Goal: Transaction & Acquisition: Purchase product/service

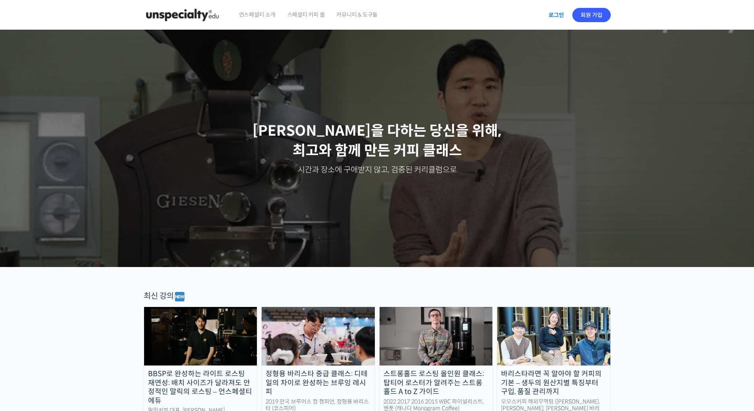
click at [558, 15] on link "로그인" at bounding box center [556, 15] width 25 height 18
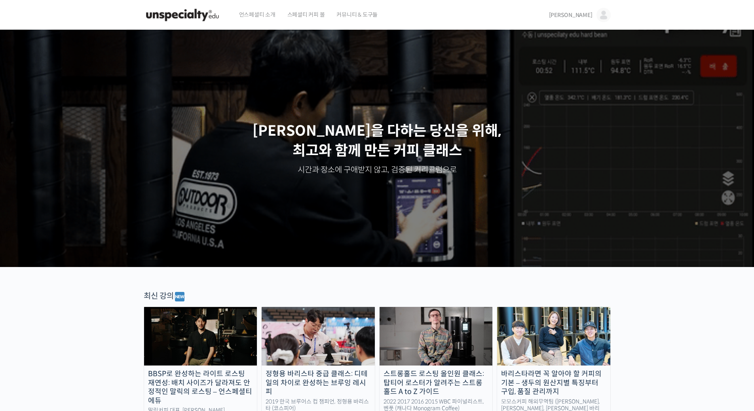
click at [588, 13] on span "박상원" at bounding box center [571, 14] width 44 height 7
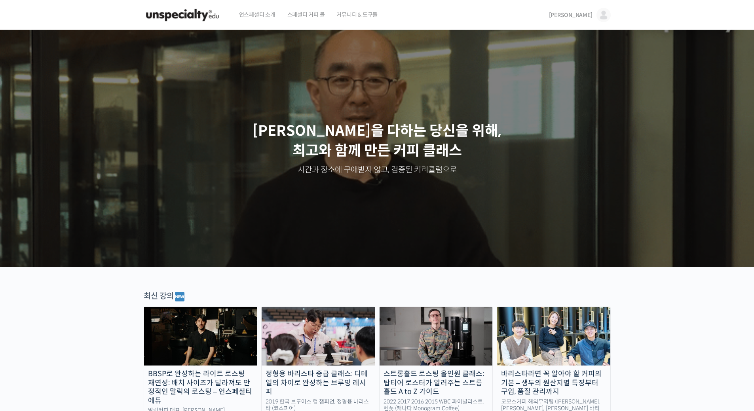
click at [587, 15] on span "박상원" at bounding box center [571, 14] width 44 height 7
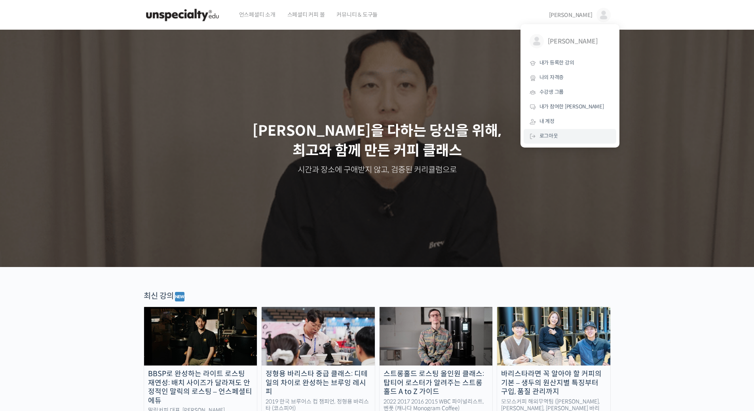
click at [557, 136] on span "로그아웃" at bounding box center [549, 136] width 19 height 7
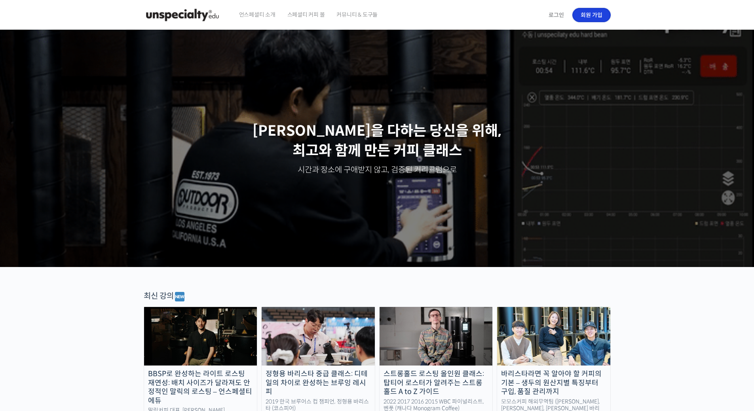
click at [592, 16] on link "회원 가입" at bounding box center [591, 15] width 38 height 14
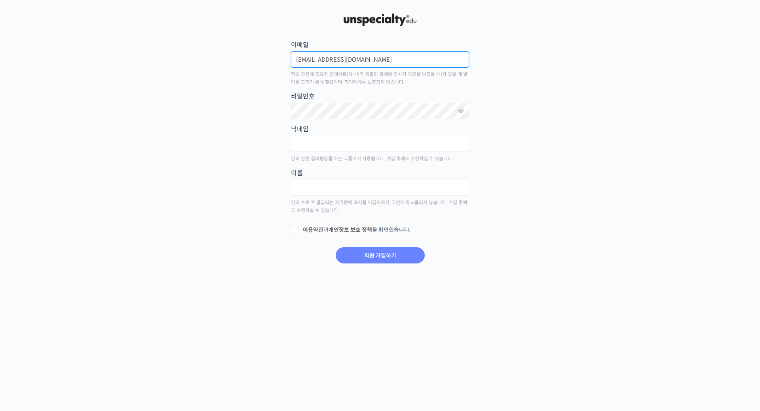
click at [376, 59] on input "ddangwoni@naver.com" at bounding box center [380, 59] width 178 height 16
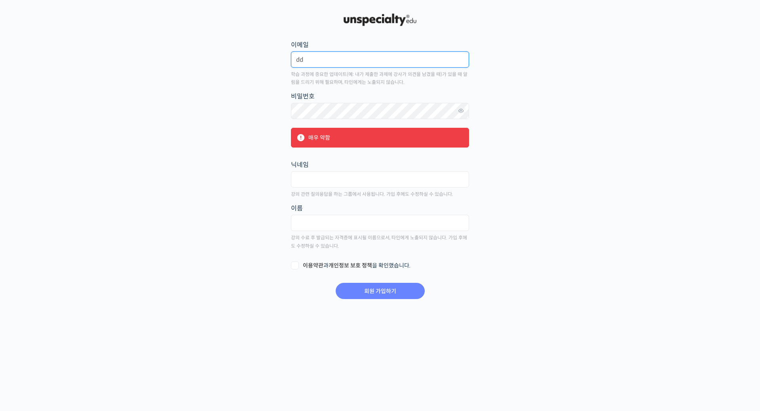
type input "d"
type input "cafedokwon@naver.com"
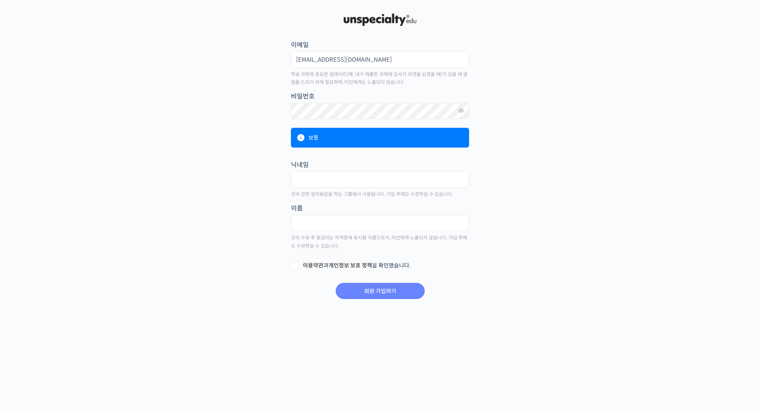
click at [546, 134] on main "회원 가입하기 or 로그인 이메일 cafedokwon@naver.com 학습 과정에 중요한 업데이트(예: 내가 제출한 과제에 강사가 의견을 남…" at bounding box center [379, 156] width 467 height 288
click at [536, 171] on main "회원 가입하기 or 로그인 이메일 cafedokwon@naver.com 학습 과정에 중요한 업데이트(예: 내가 제출한 과제에 강사가 의견을 남…" at bounding box center [379, 156] width 467 height 288
click at [405, 180] on input "text" at bounding box center [380, 179] width 178 height 16
type input "e"
type input "독원"
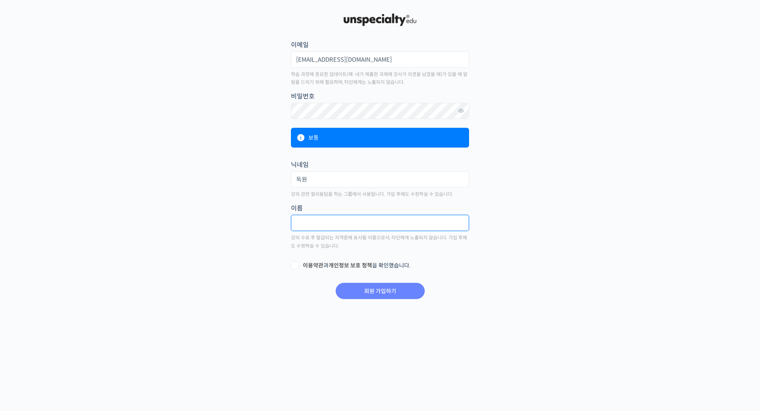
click at [402, 223] on input "text" at bounding box center [380, 223] width 178 height 16
type input "이명욱"
click at [521, 225] on main "회원 가입하기 or 로그인 이메일 cafedokwon@naver.com 학습 과정에 중요한 업데이트(예: 내가 제출한 과제에 강사가 의견을 남…" at bounding box center [379, 156] width 467 height 288
click at [295, 264] on label "이용약관 과 개인정보 보호 정책 을 확인했습니다." at bounding box center [380, 266] width 178 height 8
click at [295, 264] on input "이용약관 과 개인정보 보호 정책 을 확인했습니다." at bounding box center [293, 264] width 5 height 5
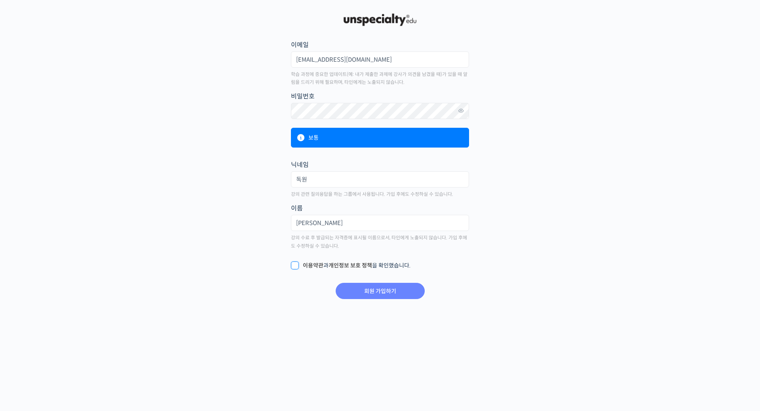
checkbox input "true"
click at [523, 295] on main "회원 가입하기 or 로그인 이메일 cafedokwon@naver.com 학습 과정에 중요한 업데이트(예: 내가 제출한 과제에 강사가 의견을 남…" at bounding box center [379, 156] width 467 height 288
click at [336, 224] on input "이명욱" at bounding box center [380, 223] width 178 height 16
type input "이"
type input "이명욱"
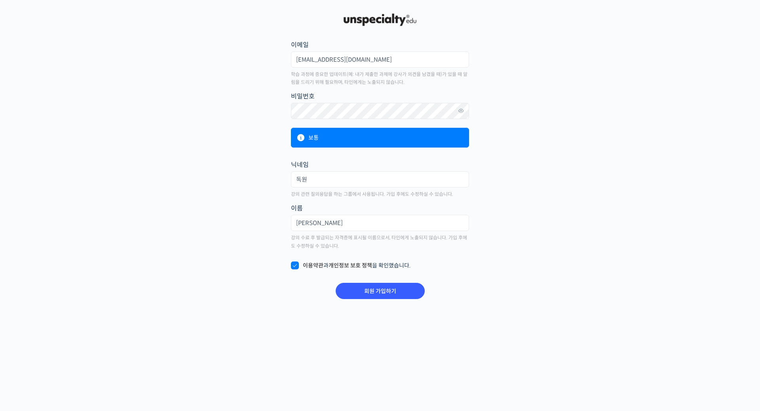
click at [438, 253] on form "이메일 cafedokwon@naver.com 학습 과정에 중요한 업데이트(예: 내가 제출한 과제에 강사가 의견을 남겼을 때)가 있을 때 알림을…" at bounding box center [380, 170] width 180 height 262
click at [379, 293] on input "회원 가입하기" at bounding box center [380, 291] width 89 height 16
click at [382, 289] on input "회원 가입하기" at bounding box center [380, 291] width 89 height 16
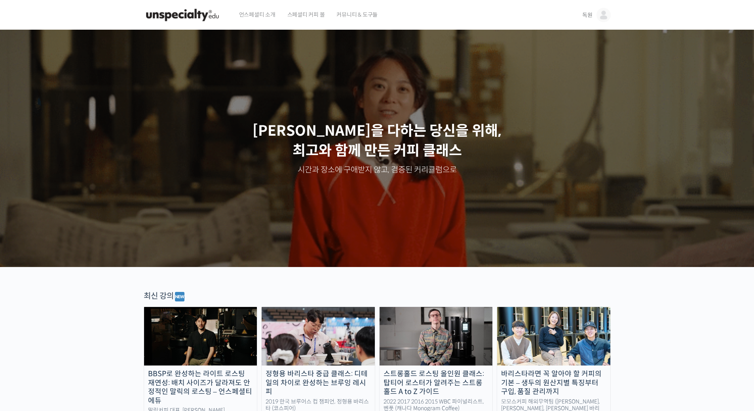
click at [590, 16] on span "독원" at bounding box center [587, 14] width 10 height 7
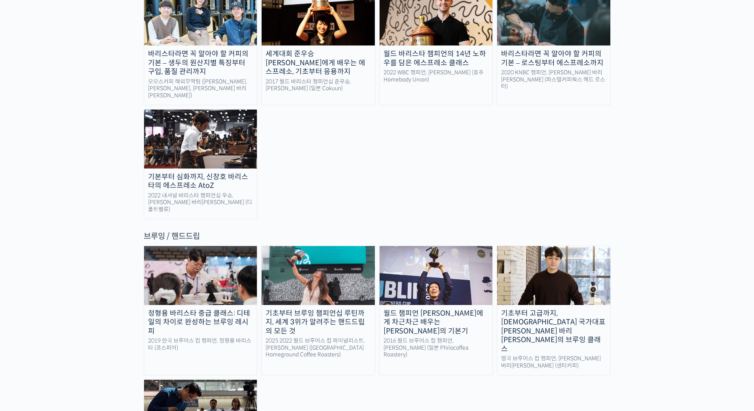
scroll to position [1227, 0]
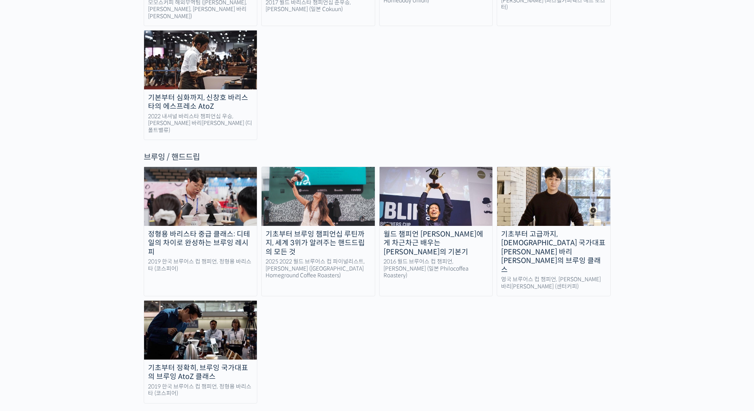
click at [339, 230] on div "기초부터 브루잉 챔피언십 루틴까지, 세계 3위가 알려주는 핸드드립의 모든 것" at bounding box center [318, 243] width 113 height 27
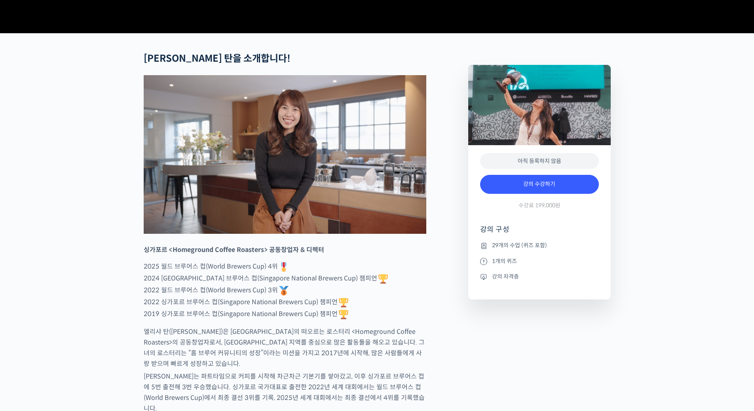
scroll to position [277, 0]
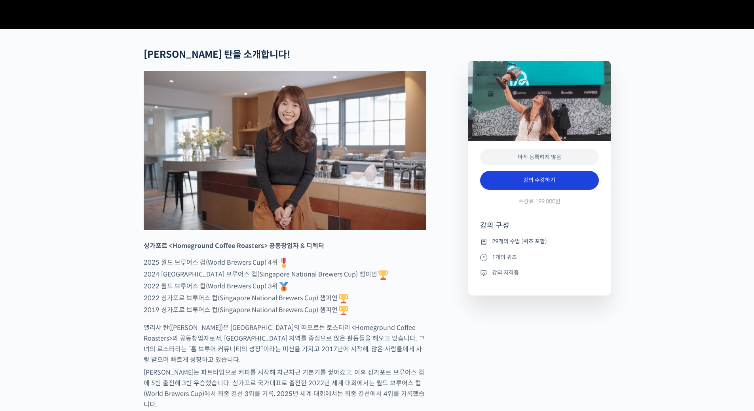
click at [554, 190] on link "강의 수강하기" at bounding box center [539, 180] width 119 height 19
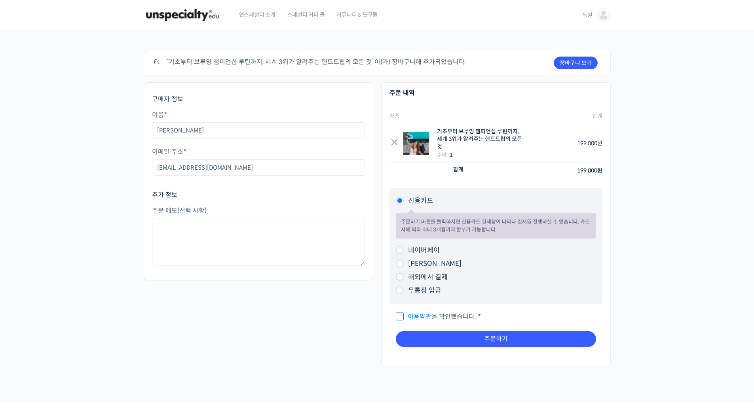
click at [680, 219] on div "주문하기 장바구니 보기 “기초부터 브루잉 챔피언십 루틴까지, 세계 3위가 알려주는 핸드드립의 모든 것”이(가) 장바구니에 추가되었습니다. 쿠폰…" at bounding box center [377, 216] width 754 height 372
click at [399, 264] on input "[PERSON_NAME]" at bounding box center [400, 264] width 8 height 8
radio input "true"
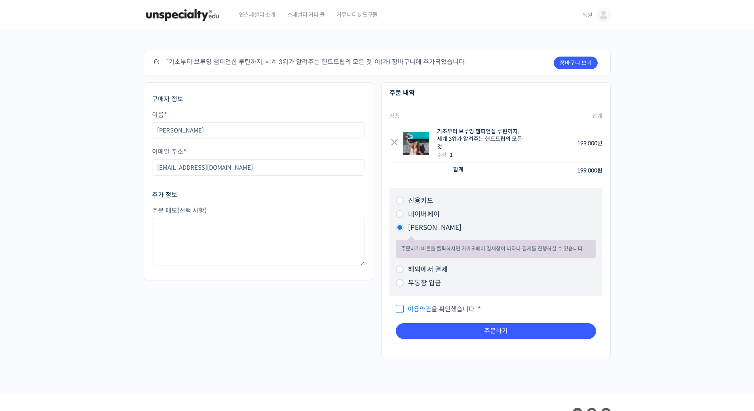
click at [401, 310] on span "이용약관 을 확인했습니다." at bounding box center [436, 309] width 80 height 8
click at [401, 308] on input "이용약관 을 확인했습니다. *" at bounding box center [398, 305] width 5 height 5
checkbox input "true"
click at [323, 314] on div "구매자 정보 이름 * [PERSON_NAME] 이메일 주소 * [EMAIL_ADDRESS][DOMAIN_NAME] 추가 정보 주문 메모 (선택…" at bounding box center [377, 224] width 475 height 285
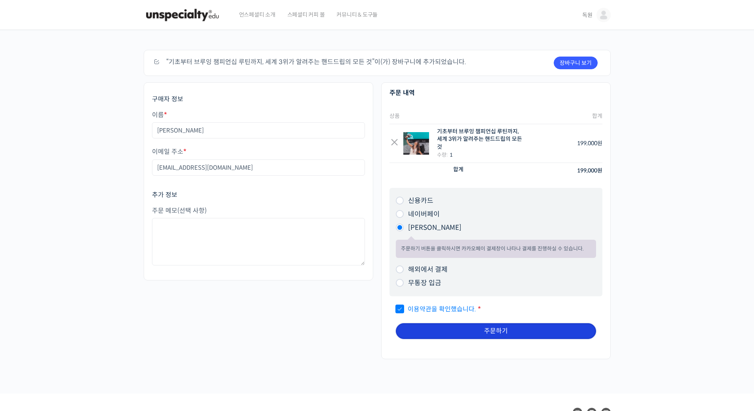
click at [476, 331] on button "주문하기" at bounding box center [496, 331] width 200 height 16
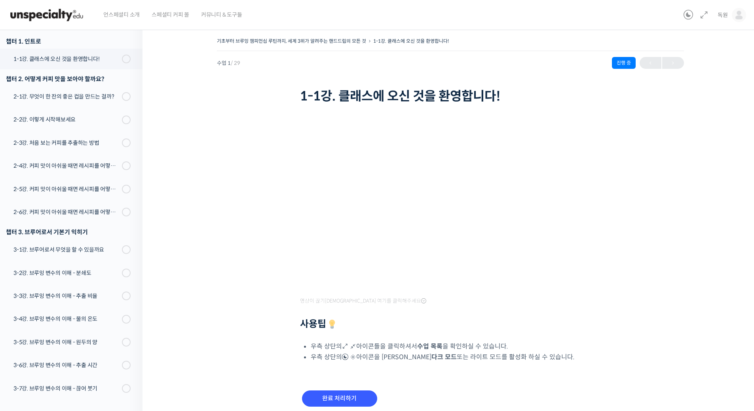
scroll to position [101, 0]
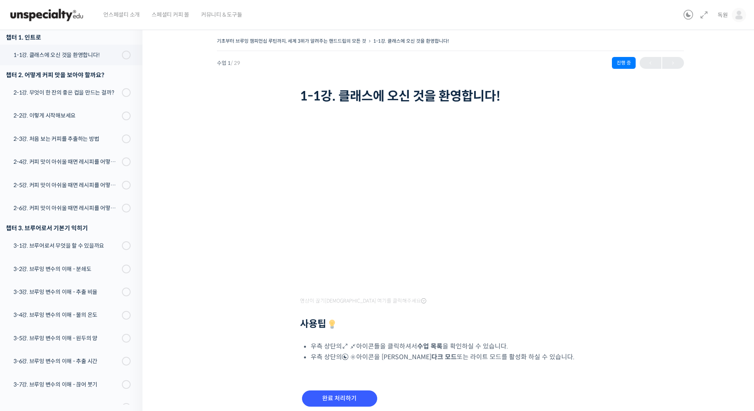
click at [716, 72] on div "기초부터 브루잉 챔피언십 루틴까지, 세계 3위가 알려주는 핸드드립의 모든 것 1-1강. 클래스에 오신 것을 환영합니다! 진행 중 수업 1 / …" at bounding box center [450, 232] width 536 height 392
click at [725, 18] on span "독원" at bounding box center [723, 14] width 10 height 7
click at [697, 161] on div "기초부터 브루잉 챔피언십 루틴까지, 세계 3위가 알려주는 핸드드립의 모든 것 1-1강. 클래스에 오신 것을 환영합니다! 진행 중 수업 1 / …" at bounding box center [450, 232] width 536 height 392
click at [728, 21] on link "독원" at bounding box center [732, 15] width 29 height 30
click at [687, 135] on span "로그아웃" at bounding box center [684, 136] width 19 height 7
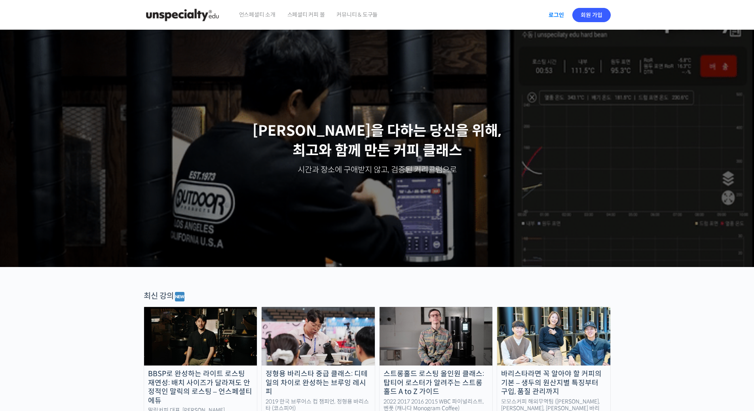
click at [556, 16] on link "로그인" at bounding box center [556, 15] width 25 height 18
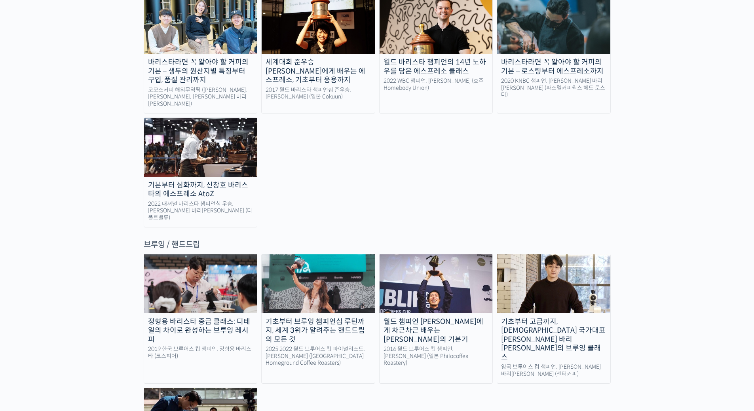
scroll to position [1148, 0]
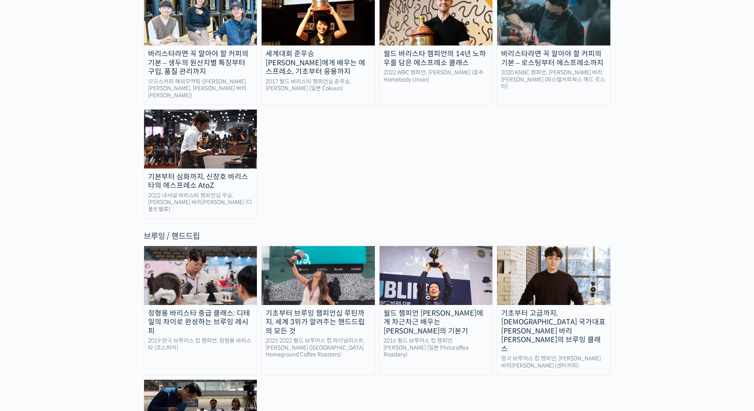
click at [331, 246] on img at bounding box center [318, 275] width 113 height 59
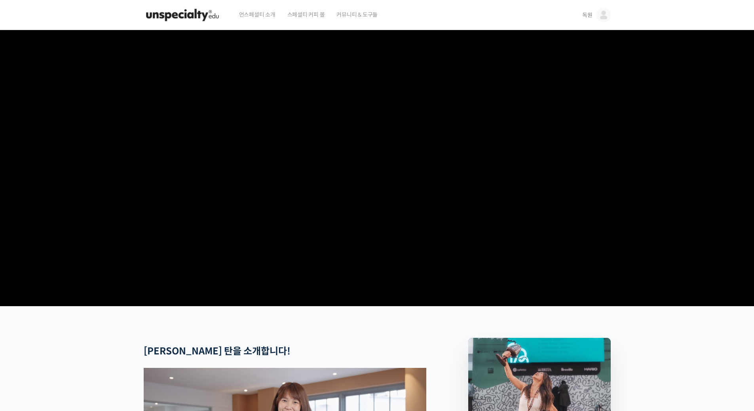
click at [589, 9] on link "독원" at bounding box center [596, 15] width 29 height 30
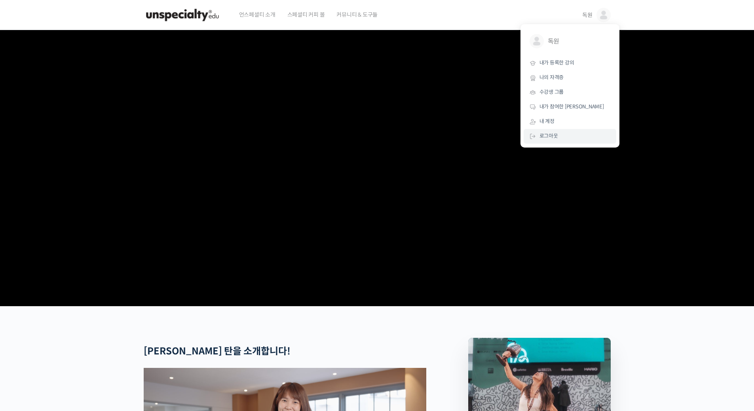
click at [553, 136] on span "로그아웃" at bounding box center [549, 136] width 19 height 7
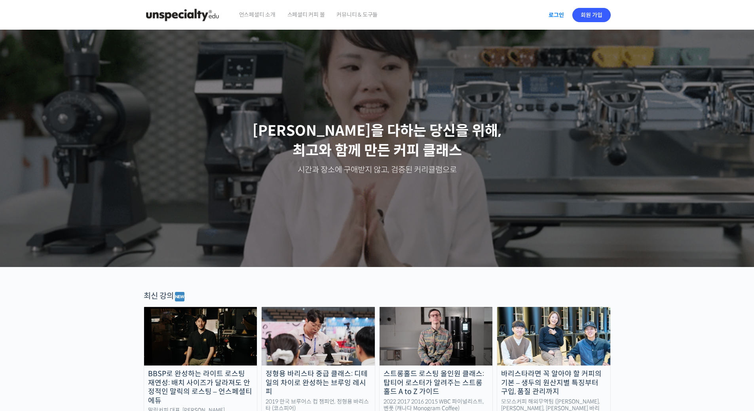
click at [553, 16] on link "로그인" at bounding box center [556, 15] width 25 height 18
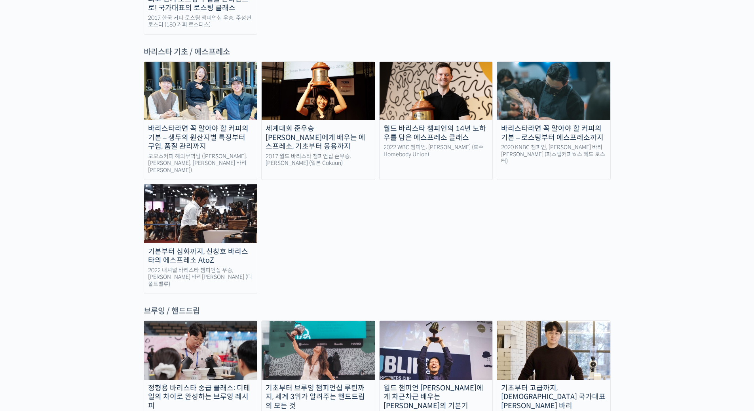
scroll to position [1109, 0]
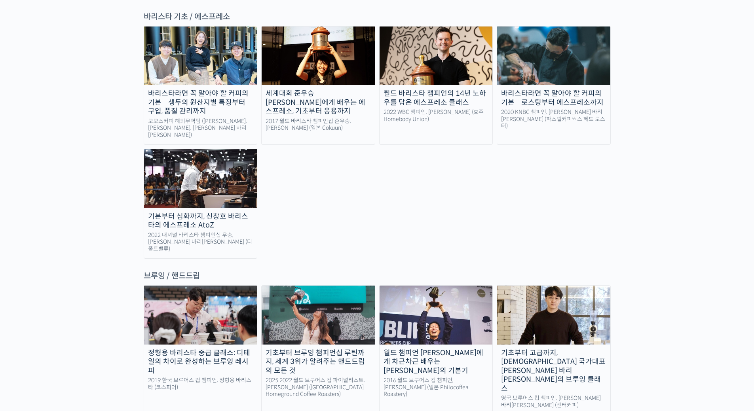
click at [344, 349] on div "기초부터 브루잉 챔피언십 루틴까지, 세계 3위가 알려주는 핸드드립의 모든 것" at bounding box center [318, 362] width 113 height 27
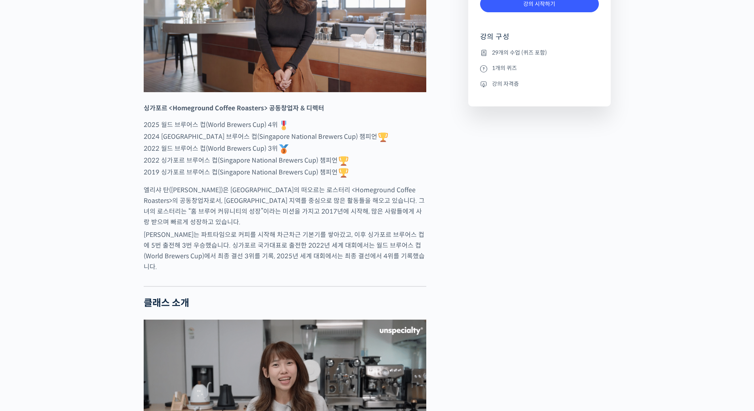
scroll to position [435, 0]
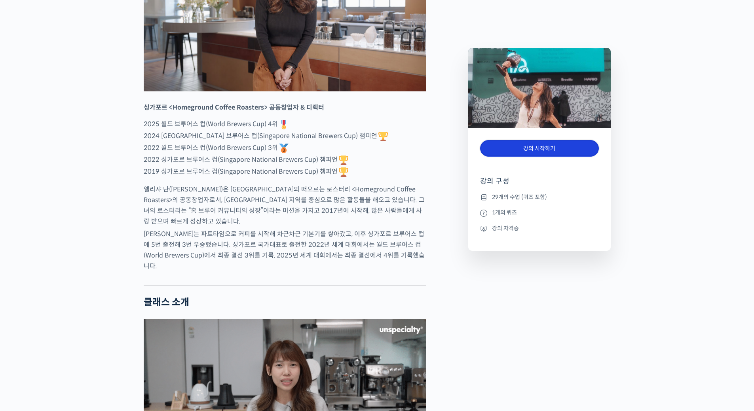
click at [512, 146] on link "강의 시작하기" at bounding box center [539, 148] width 119 height 17
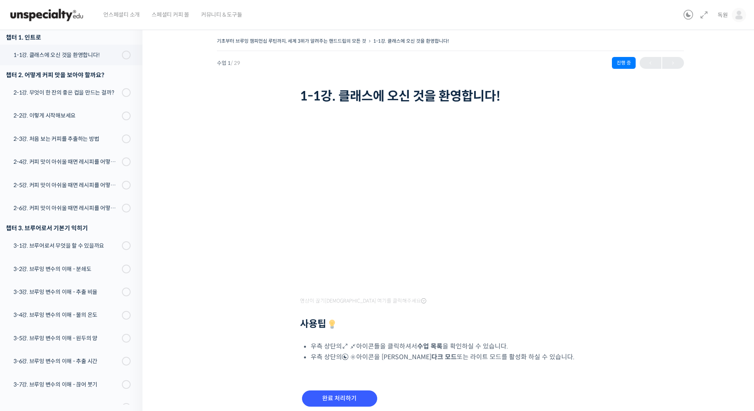
scroll to position [101, 0]
click at [667, 323] on div "기초부터 브루잉 챔피언십 루틴까지, 세계 3위가 알려주는 핸드드립의 모든 것 1-1강. 클래스에 오신 것을 환영합니다! 진행 중 수업 1 / …" at bounding box center [450, 232] width 536 height 392
click at [539, 324] on h2 "사용팁" at bounding box center [450, 325] width 301 height 12
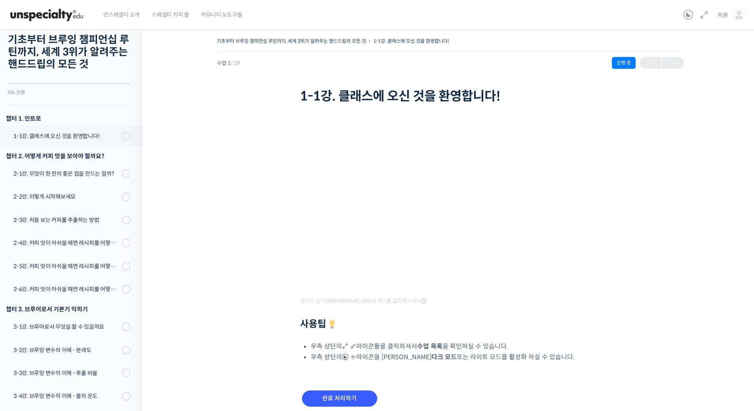
scroll to position [0, 0]
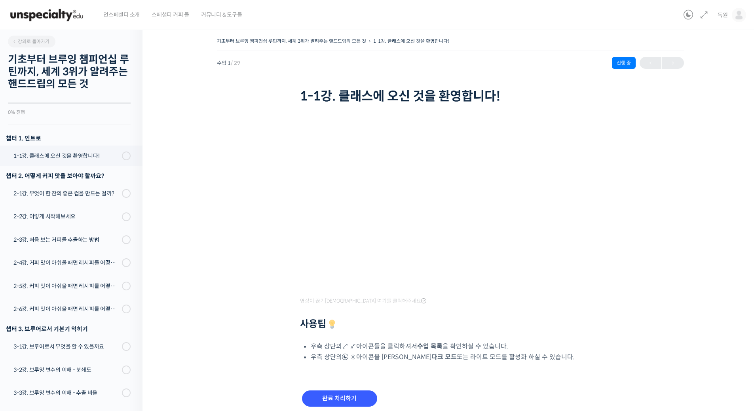
click at [230, 200] on div "기초부터 브루잉 챔피언십 루틴까지, 세계 3위가 알려주는 핸드드립의 모든 것 1-1강. 클래스에 오신 것을 환영합니다! 진행 중 수업 1 / …" at bounding box center [450, 232] width 536 height 392
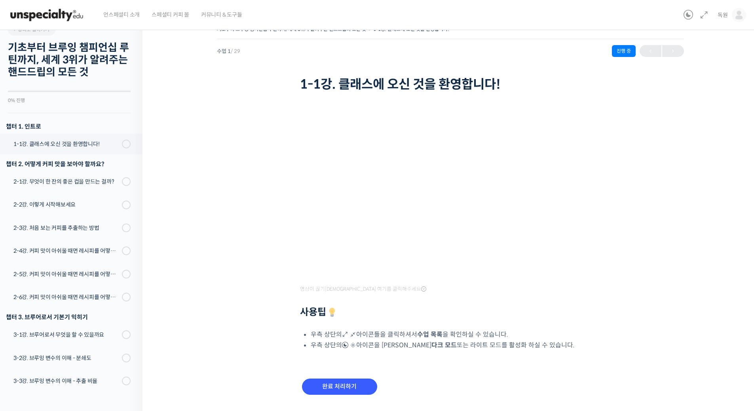
scroll to position [33, 0]
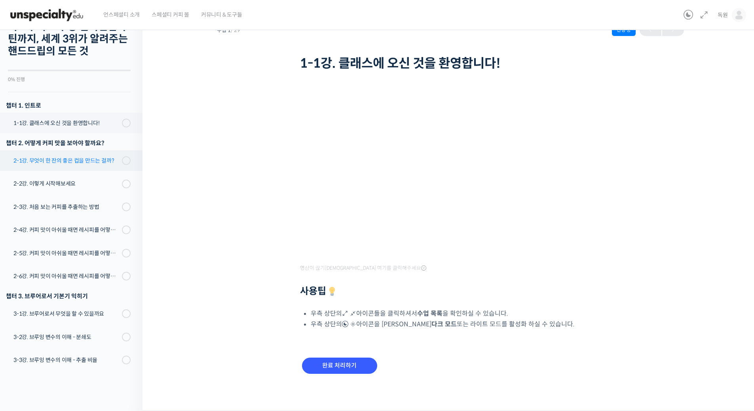
click at [72, 162] on div "2-1강. 무엇이 한 잔의 좋은 컵을 만드는 걸까?" at bounding box center [66, 160] width 106 height 9
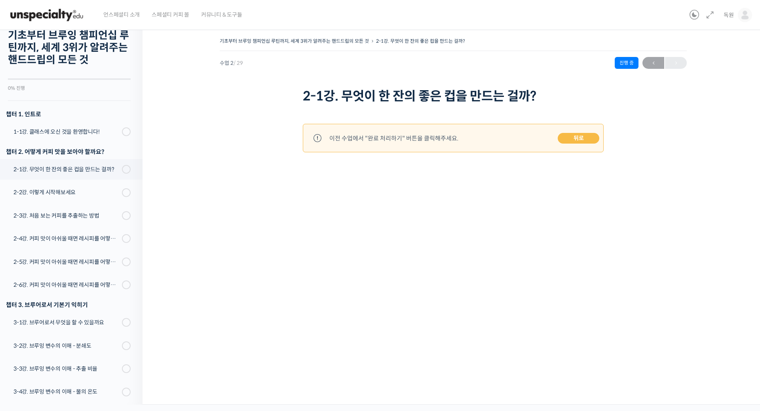
scroll to position [20, 0]
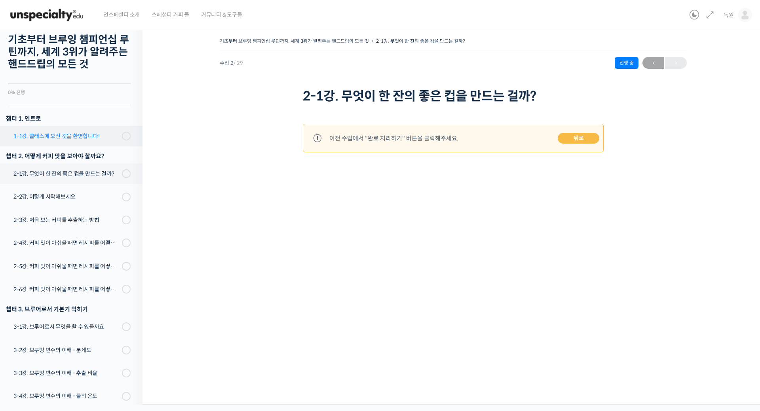
click at [70, 127] on link "1-1강. 클래스에 오신 것을 환영합니다!" at bounding box center [69, 136] width 146 height 21
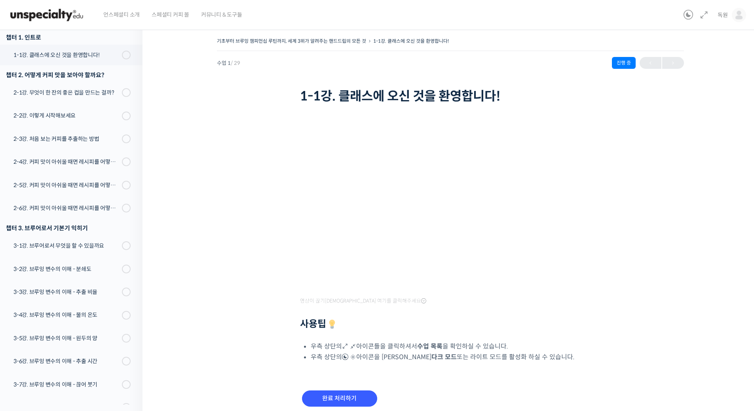
scroll to position [101, 0]
click at [347, 399] on input "완료 처리하기" at bounding box center [339, 399] width 75 height 16
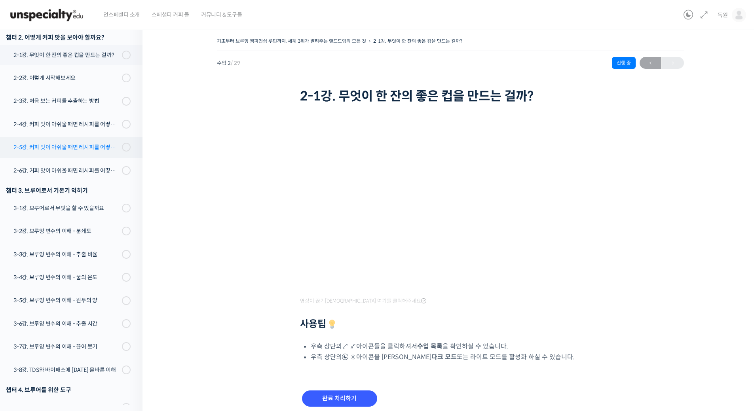
scroll to position [139, 0]
click at [350, 394] on input "완료 처리하기" at bounding box center [339, 399] width 75 height 16
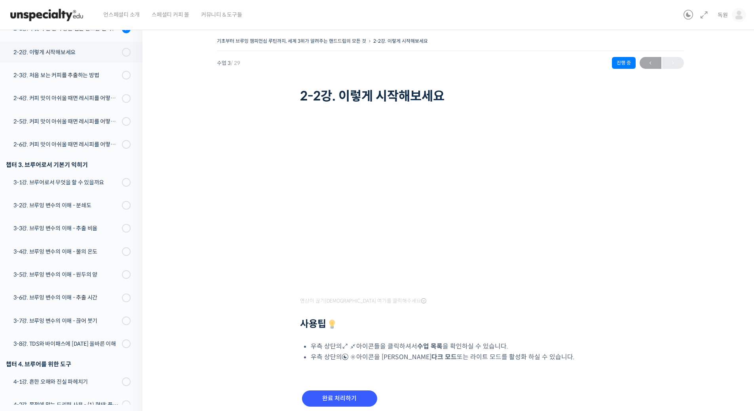
scroll to position [178, 0]
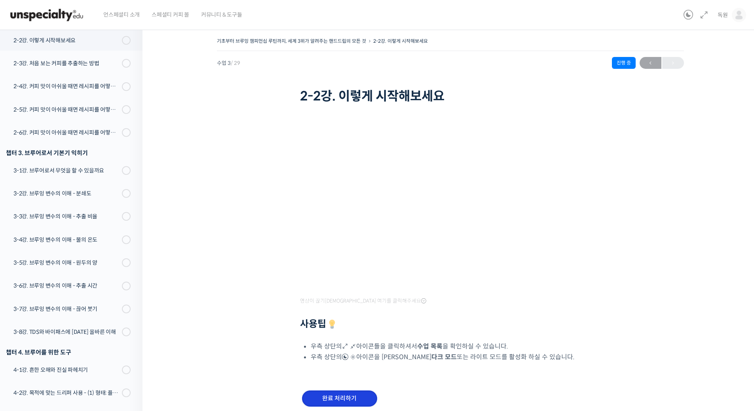
click at [316, 399] on input "완료 처리하기" at bounding box center [339, 399] width 75 height 16
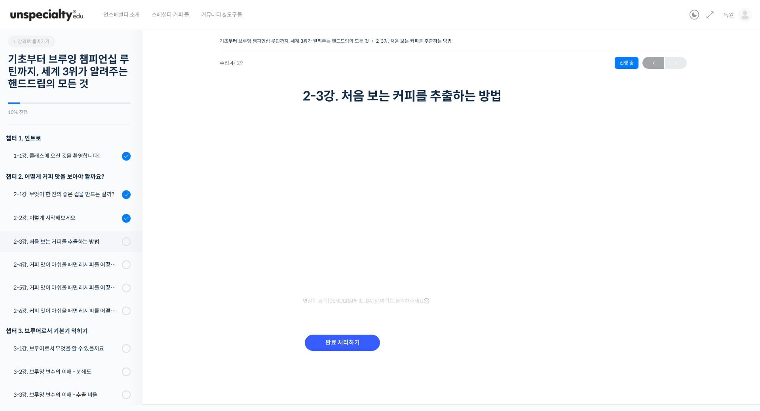
scroll to position [202, 0]
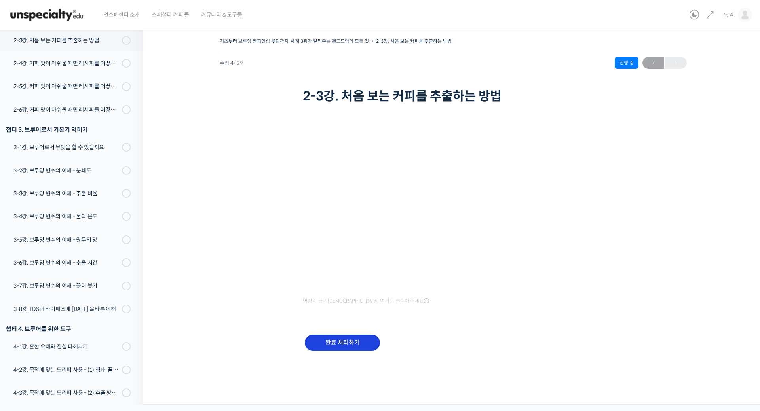
click at [350, 350] on input "완료 처리하기" at bounding box center [342, 343] width 75 height 16
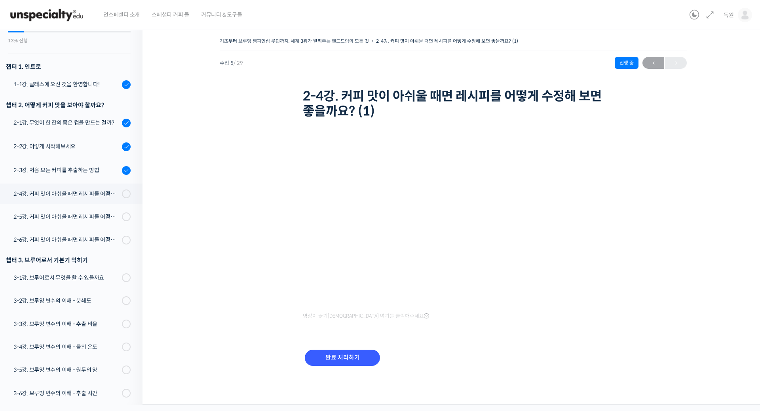
scroll to position [79, 0]
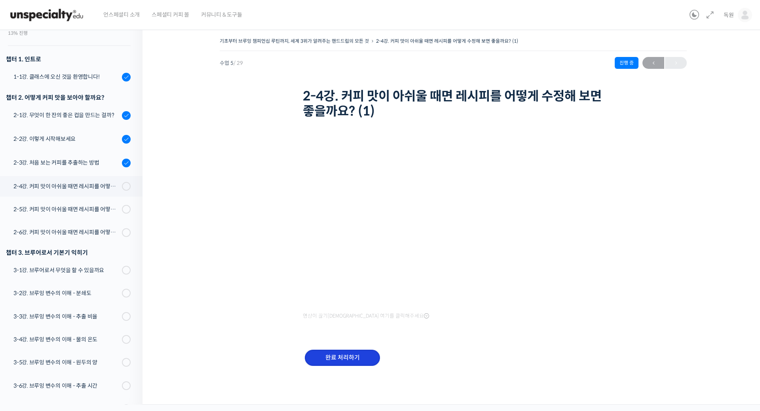
click at [338, 357] on input "완료 처리하기" at bounding box center [342, 358] width 75 height 16
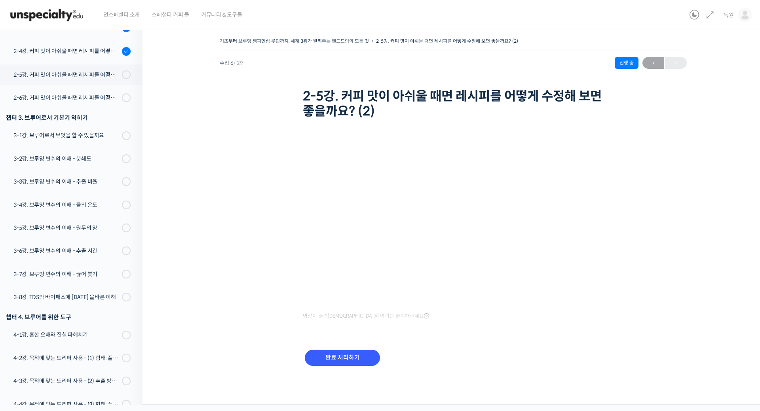
scroll to position [170, 0]
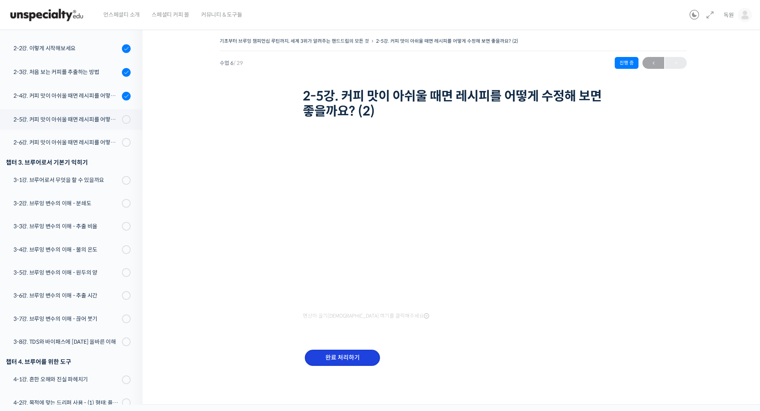
click at [357, 354] on input "완료 처리하기" at bounding box center [342, 358] width 75 height 16
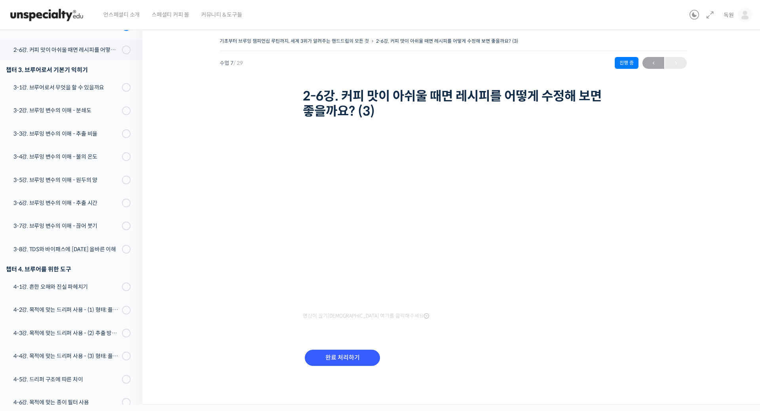
scroll to position [273, 0]
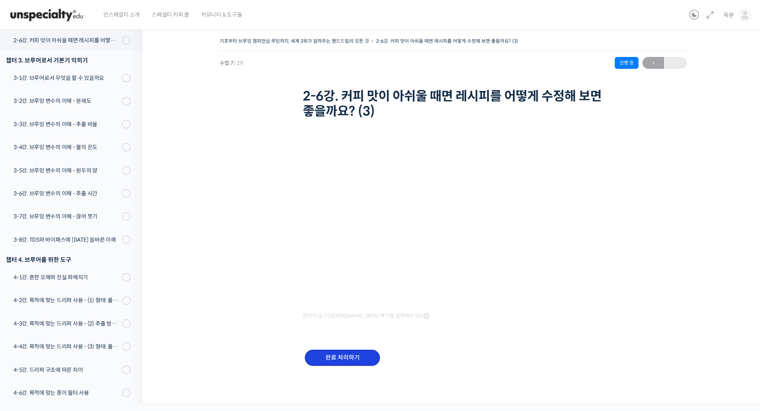
click at [340, 364] on input "완료 처리하기" at bounding box center [342, 358] width 75 height 16
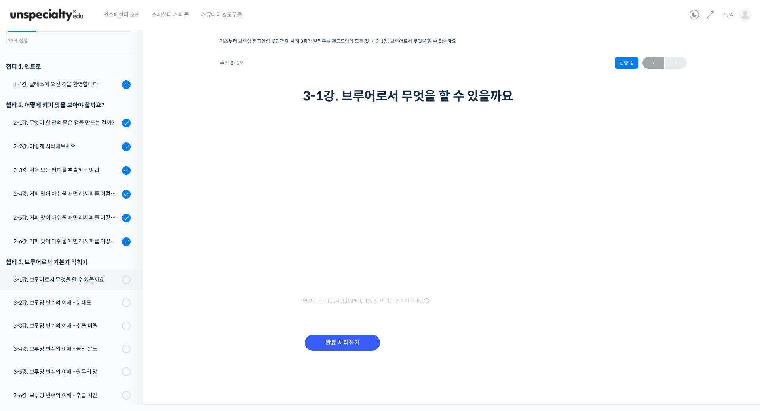
scroll to position [158, 0]
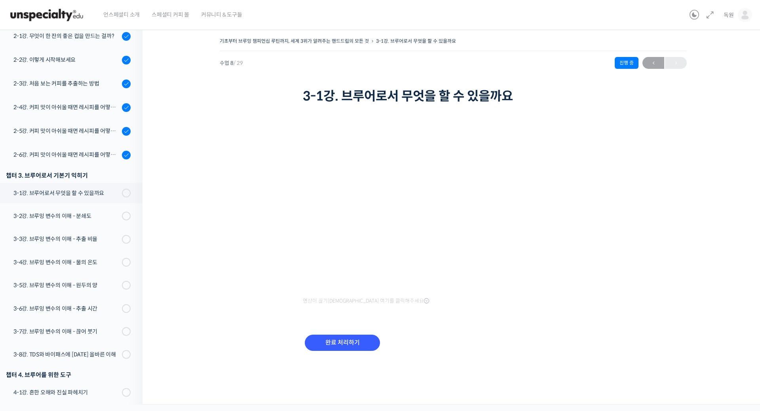
click at [241, 142] on div "기초부터 브루잉 챔피언십 루틴까지, 세계 3위가 알려주는 핸드드립의 모든 것 3-1강. 브루어로서 무엇을 할 수 있을까요 진행 중 수업 8 /…" at bounding box center [453, 204] width 542 height 337
click at [522, 324] on div "영상이 끊기[DEMOGRAPHIC_DATA] 여기를 클릭해주세요 완료 처리하기" at bounding box center [453, 239] width 301 height 266
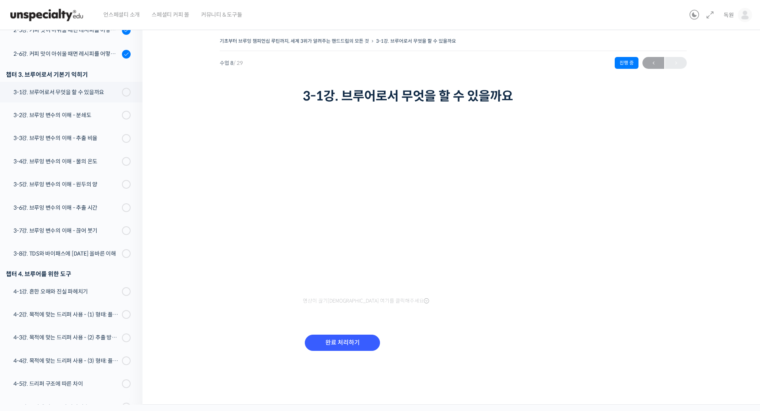
scroll to position [277, 0]
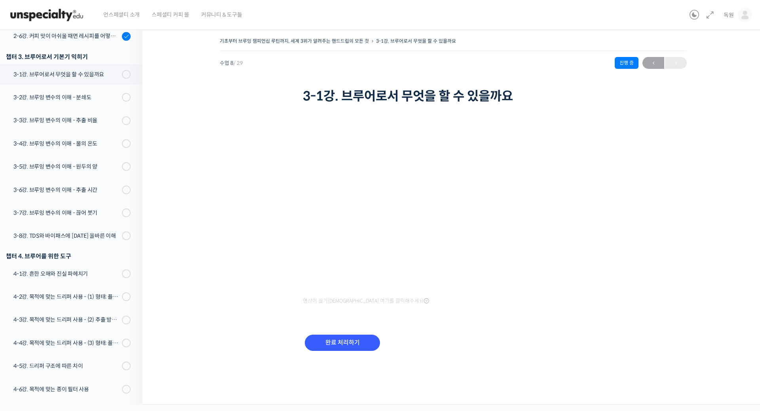
click at [548, 335] on div "완료 처리하기" at bounding box center [453, 350] width 301 height 46
click at [646, 285] on div "기초부터 브루잉 챔피언십 루틴까지, 세계 3위가 알려주는 핸드드립의 모든 것 3-1강. 브루어로서 무엇을 할 수 있을까요 진행 중 수업 8 /…" at bounding box center [453, 204] width 542 height 337
click at [519, 345] on div "완료 처리하기" at bounding box center [453, 350] width 301 height 46
click at [354, 349] on input "완료 처리하기" at bounding box center [342, 343] width 75 height 16
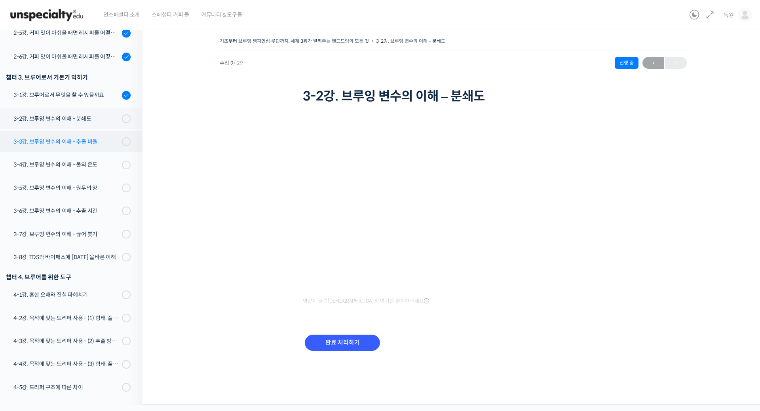
scroll to position [256, 0]
drag, startPoint x: 592, startPoint y: 331, endPoint x: 679, endPoint y: 245, distance: 122.3
drag, startPoint x: 679, startPoint y: 245, endPoint x: 727, endPoint y: 122, distance: 132.1
click at [727, 122] on div "기초부터 브루잉 챔피언십 루틴까지, 세계 3위가 알려주는 핸드드립의 모든 것 3-2강. 브루잉 변수의 이해 – 분쇄도 진행 중 수업 9 / 2…" at bounding box center [454, 214] width 622 height 381
click at [649, 205] on div "기초부터 브루잉 챔피언십 루틴까지, 세계 3위가 알려주는 핸드드립의 모든 것 3-2강. 브루잉 변수의 이해 – 분쇄도 진행 중 수업 9 / 2…" at bounding box center [453, 204] width 542 height 337
